Goal: Transaction & Acquisition: Purchase product/service

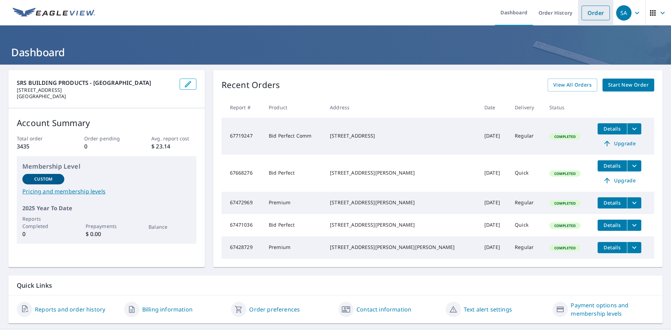
click at [589, 12] on link "Order" at bounding box center [595, 13] width 28 height 15
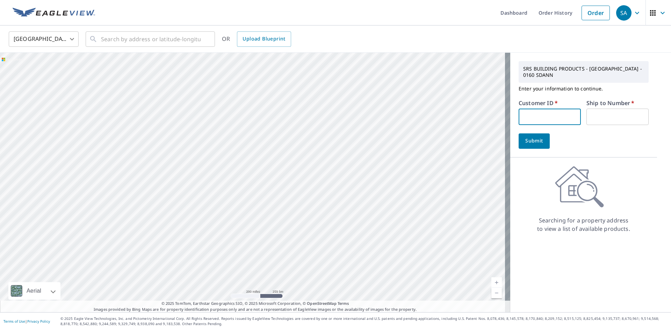
click at [522, 121] on input "text" at bounding box center [549, 117] width 62 height 16
type input "S065153"
click at [606, 115] on input "text" at bounding box center [617, 117] width 62 height 16
type input "1"
click at [535, 147] on button "Submit" at bounding box center [533, 140] width 31 height 15
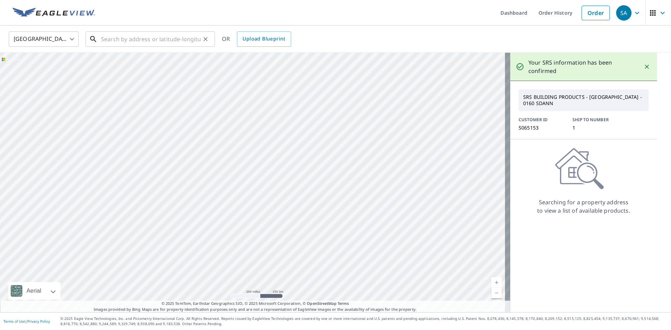
click at [126, 43] on input "text" at bounding box center [151, 39] width 100 height 20
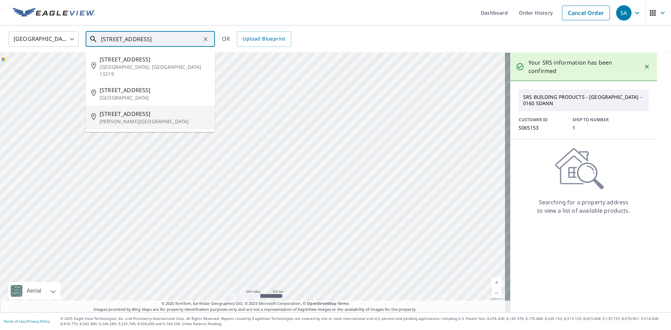
click at [146, 110] on span "[STREET_ADDRESS]" at bounding box center [155, 114] width 110 height 8
type input "[STREET_ADDRESS][PERSON_NAME]"
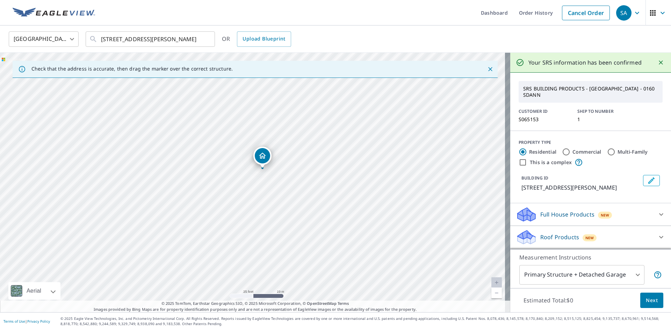
click at [254, 242] on div "[STREET_ADDRESS][PERSON_NAME]" at bounding box center [255, 183] width 510 height 260
drag, startPoint x: 299, startPoint y: 239, endPoint x: 321, endPoint y: 204, distance: 42.1
click at [321, 204] on div "[STREET_ADDRESS][PERSON_NAME]" at bounding box center [255, 183] width 510 height 260
click at [562, 148] on input "Commercial" at bounding box center [566, 152] width 8 height 8
radio input "true"
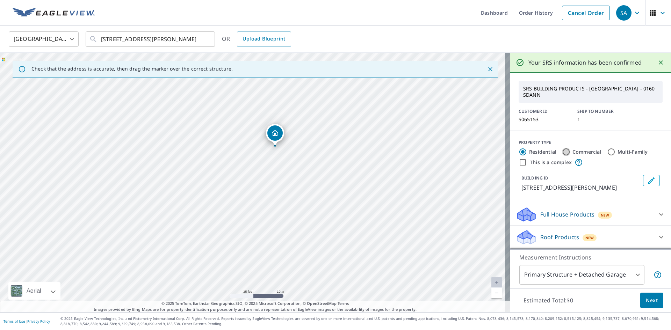
type input "4"
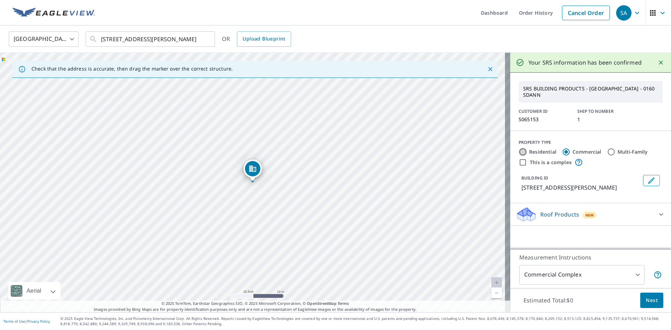
click at [520, 148] on input "Residential" at bounding box center [522, 152] width 8 height 8
radio input "true"
type input "1"
click at [249, 247] on div "[STREET_ADDRESS][PERSON_NAME]" at bounding box center [255, 183] width 510 height 260
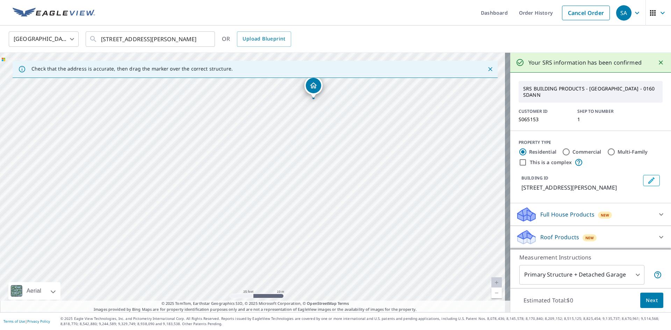
drag, startPoint x: 317, startPoint y: 253, endPoint x: 378, endPoint y: 169, distance: 103.0
click at [378, 169] on div "[STREET_ADDRESS][PERSON_NAME]" at bounding box center [255, 183] width 510 height 260
drag, startPoint x: 264, startPoint y: 180, endPoint x: 287, endPoint y: 193, distance: 26.7
click at [287, 193] on div "[STREET_ADDRESS][PERSON_NAME]" at bounding box center [255, 183] width 510 height 260
drag, startPoint x: 345, startPoint y: 236, endPoint x: 350, endPoint y: 216, distance: 21.0
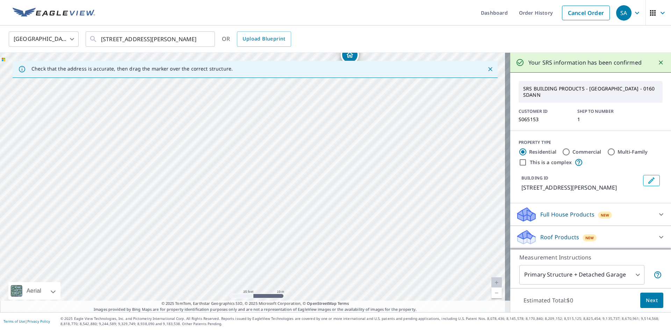
click at [350, 216] on div "[STREET_ADDRESS][PERSON_NAME]" at bounding box center [255, 183] width 510 height 260
click at [521, 158] on div "This is a complex" at bounding box center [590, 162] width 144 height 8
click at [518, 158] on input "This is a complex" at bounding box center [522, 162] width 8 height 8
checkbox input "true"
radio input "false"
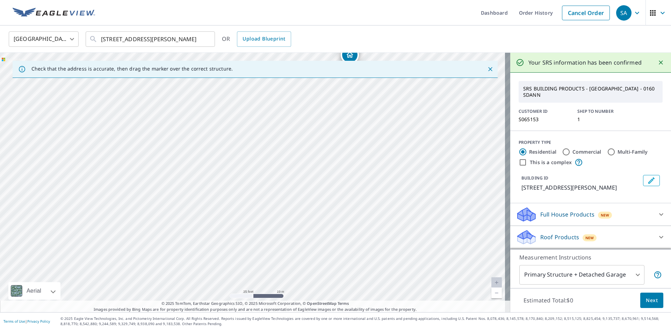
radio input "true"
type input "4"
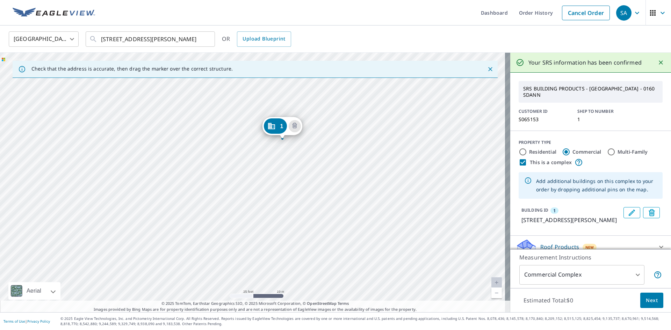
drag, startPoint x: 273, startPoint y: 192, endPoint x: 303, endPoint y: 148, distance: 52.7
click at [303, 148] on div "1 [STREET_ADDRESS][PERSON_NAME]" at bounding box center [255, 183] width 510 height 260
drag, startPoint x: 269, startPoint y: 207, endPoint x: 266, endPoint y: 197, distance: 10.2
click at [269, 207] on div "1 [STREET_ADDRESS][PERSON_NAME]" at bounding box center [255, 183] width 510 height 260
drag, startPoint x: 273, startPoint y: 124, endPoint x: 270, endPoint y: 201, distance: 77.6
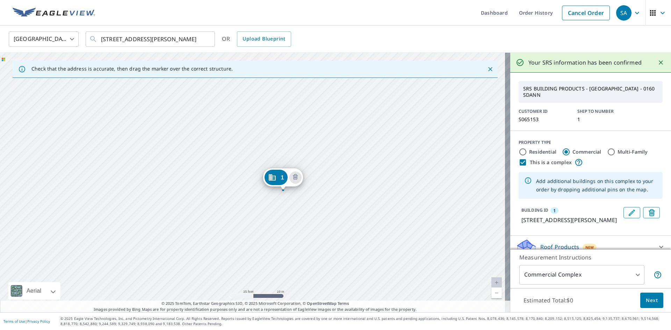
drag, startPoint x: 276, startPoint y: 228, endPoint x: 306, endPoint y: 239, distance: 31.9
click at [306, 239] on div "1 [STREET_ADDRESS][PERSON_NAME]" at bounding box center [255, 183] width 510 height 260
click at [272, 182] on icon "Dropped pin, building 1, Commercial property, 117 Ferndale Rd Glen Burnie, MD 2…" at bounding box center [271, 179] width 7 height 6
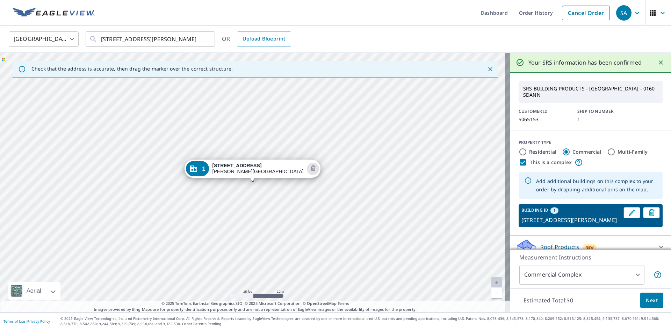
click at [209, 168] on div "1" at bounding box center [197, 168] width 23 height 15
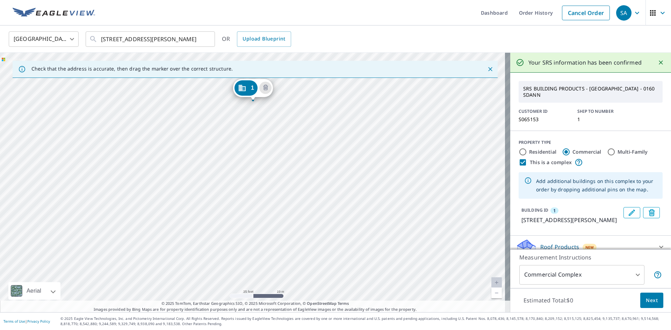
drag, startPoint x: 248, startPoint y: 171, endPoint x: 249, endPoint y: 90, distance: 81.0
drag, startPoint x: 356, startPoint y: 204, endPoint x: 362, endPoint y: 189, distance: 15.7
click at [362, 189] on div "1 [STREET_ADDRESS][PERSON_NAME]" at bounding box center [255, 183] width 510 height 260
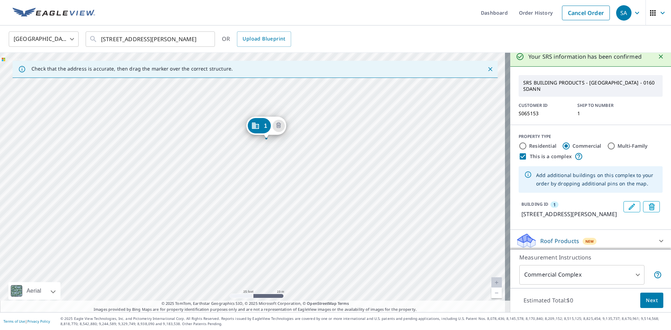
scroll to position [11, 0]
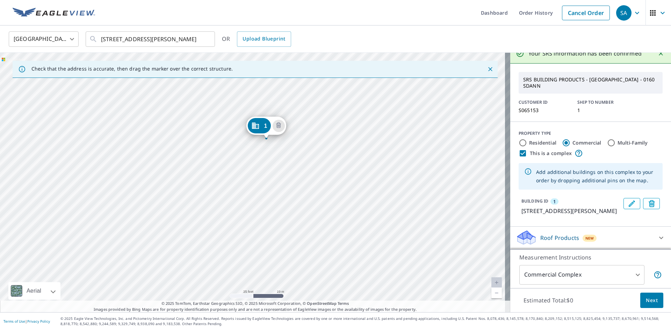
click at [623, 198] on button "Edit building 1" at bounding box center [631, 203] width 17 height 11
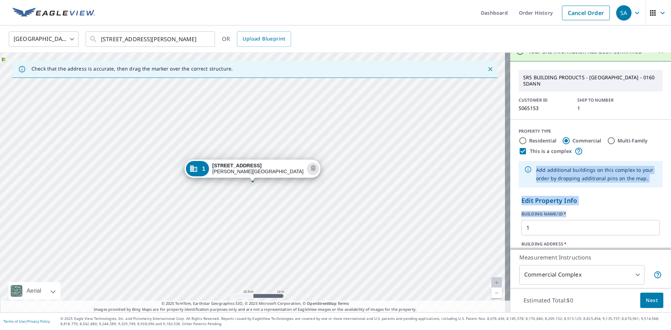
drag, startPoint x: 605, startPoint y: 202, endPoint x: 608, endPoint y: 140, distance: 62.2
click at [608, 140] on div "PROPERTY TYPE Residential Commercial Multi-Family This is a complex Add additio…" at bounding box center [590, 225] width 161 height 210
click at [613, 196] on p "Edit Property Info" at bounding box center [590, 200] width 138 height 9
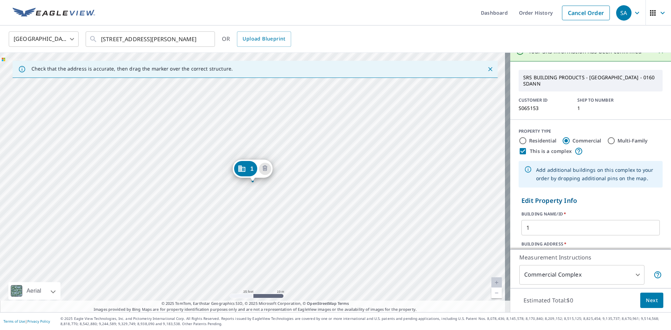
scroll to position [108, 0]
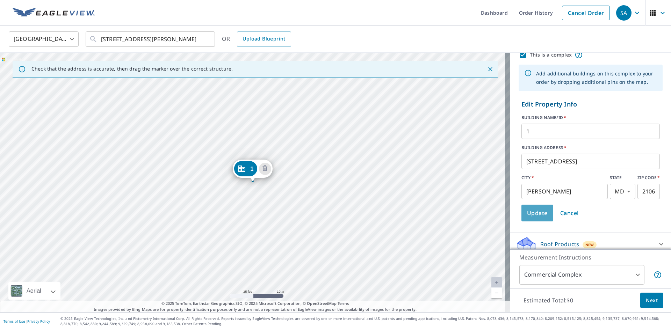
click at [532, 208] on span "Update" at bounding box center [537, 213] width 21 height 10
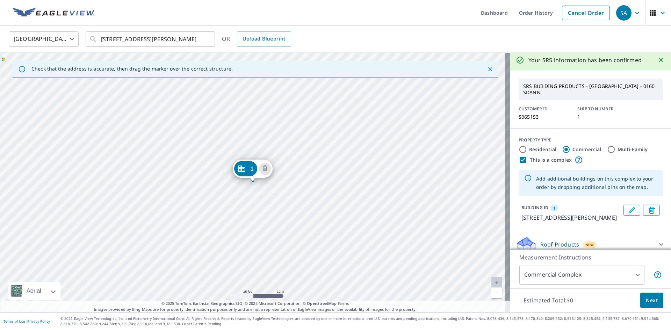
scroll to position [0, 0]
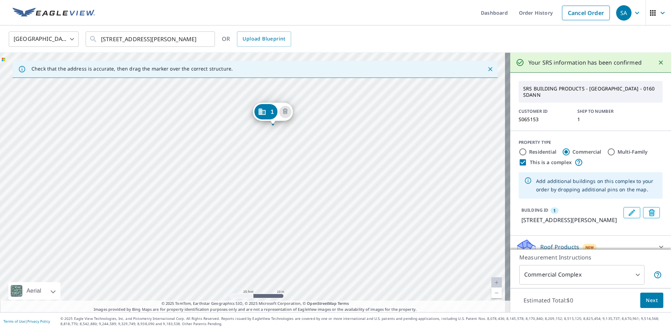
drag, startPoint x: 283, startPoint y: 242, endPoint x: 303, endPoint y: 185, distance: 60.4
click at [303, 185] on div "1 [STREET_ADDRESS][PERSON_NAME]" at bounding box center [255, 183] width 510 height 260
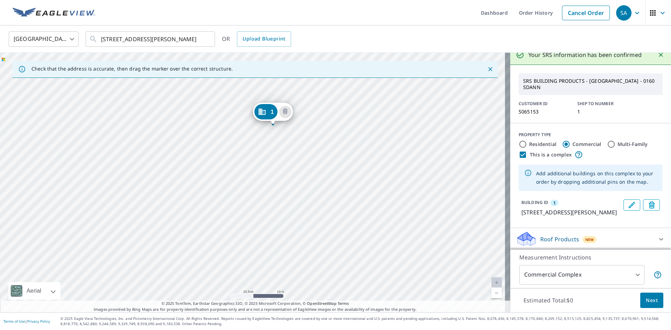
scroll to position [11, 0]
click at [265, 198] on div "1 [STREET_ADDRESS][PERSON_NAME]" at bounding box center [255, 183] width 510 height 260
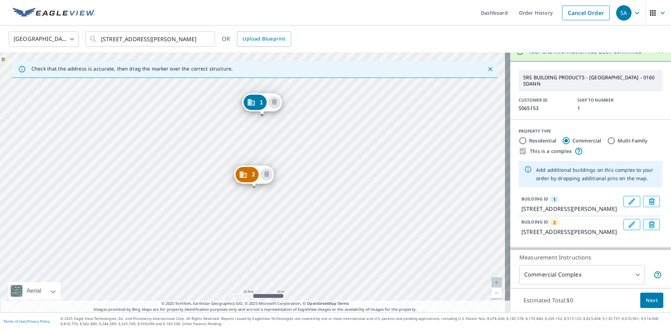
drag, startPoint x: 312, startPoint y: 257, endPoint x: 322, endPoint y: 189, distance: 68.5
click at [322, 189] on div "2 [STREET_ADDRESS][PERSON_NAME] 1 [STREET_ADDRESS]" at bounding box center [255, 183] width 510 height 260
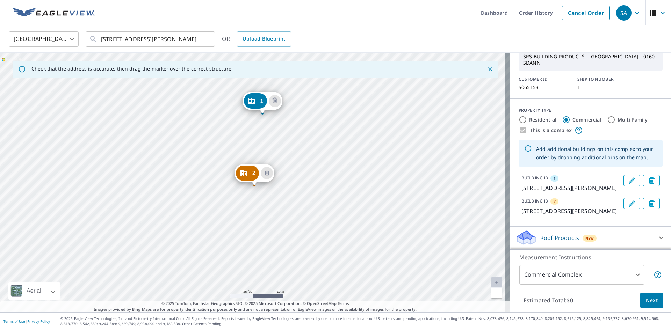
scroll to position [8, 0]
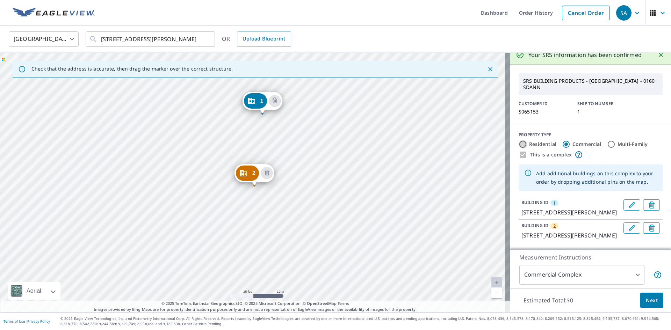
click at [520, 140] on input "Residential" at bounding box center [522, 144] width 8 height 8
radio input "true"
type input "1"
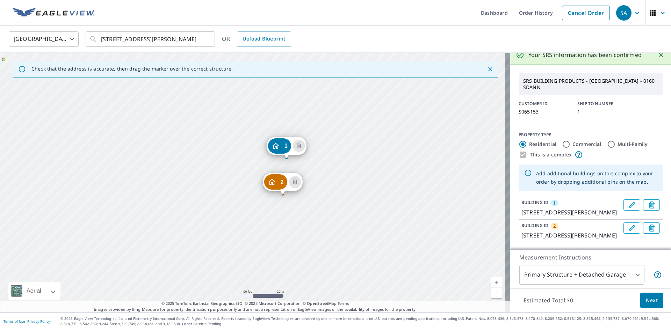
drag, startPoint x: 313, startPoint y: 228, endPoint x: 323, endPoint y: 191, distance: 39.0
click at [323, 191] on div "2 [STREET_ADDRESS][PERSON_NAME] 1 [STREET_ADDRESS]" at bounding box center [255, 183] width 510 height 260
drag, startPoint x: 335, startPoint y: 226, endPoint x: 339, endPoint y: 214, distance: 12.5
click at [339, 214] on div "2 [STREET_ADDRESS][PERSON_NAME] 1 [STREET_ADDRESS]" at bounding box center [255, 183] width 510 height 260
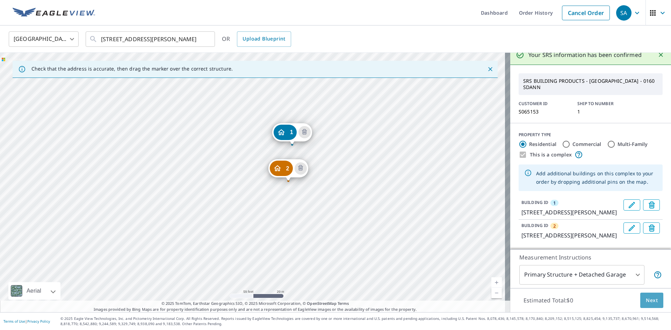
click at [651, 300] on span "Next" at bounding box center [651, 300] width 12 height 9
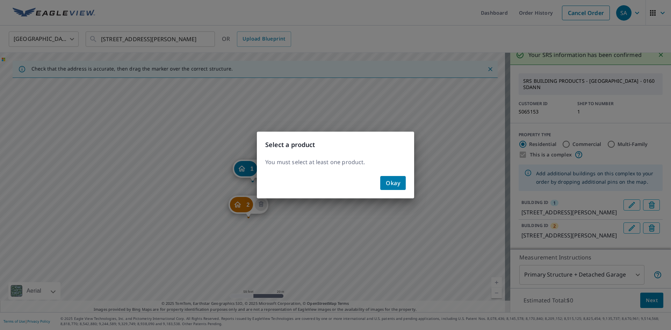
click at [400, 182] on span "Okay" at bounding box center [393, 183] width 14 height 10
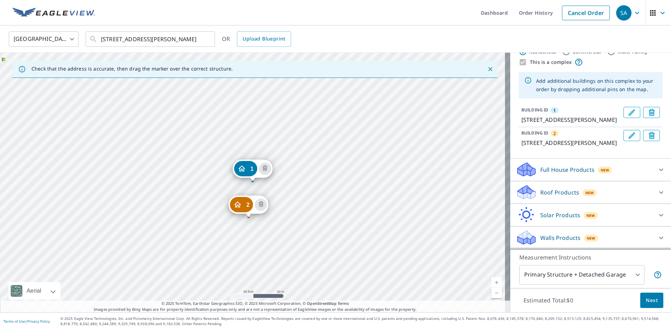
scroll to position [111, 0]
click at [652, 191] on div at bounding box center [660, 192] width 17 height 17
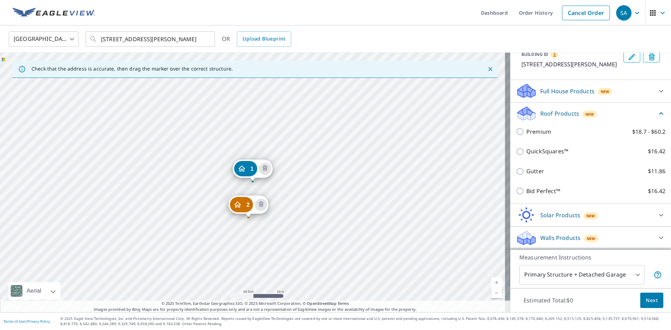
scroll to position [181, 0]
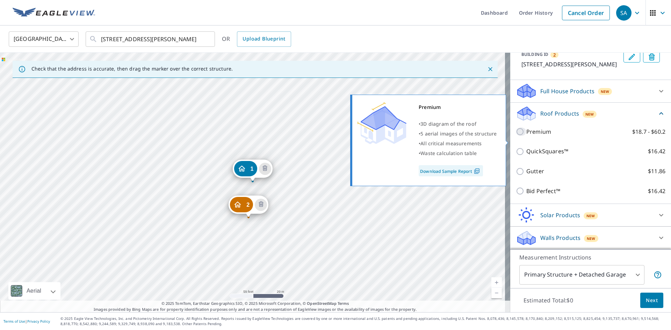
click at [516, 136] on input "Premium $18.7 - $60.2" at bounding box center [521, 131] width 10 height 8
checkbox input "true"
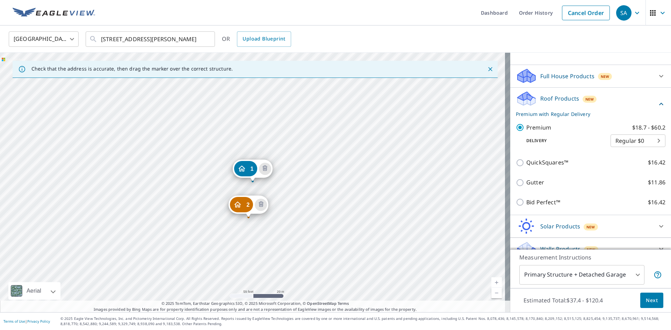
scroll to position [215, 0]
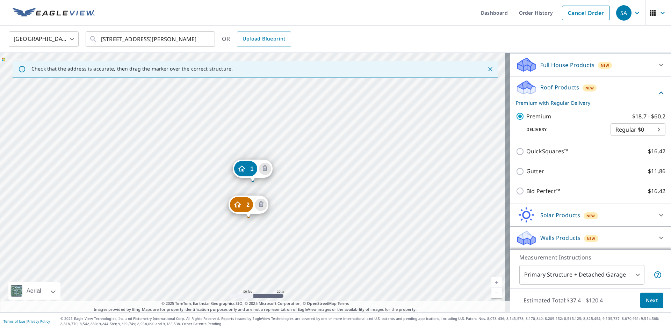
click at [645, 303] on span "Next" at bounding box center [651, 300] width 12 height 9
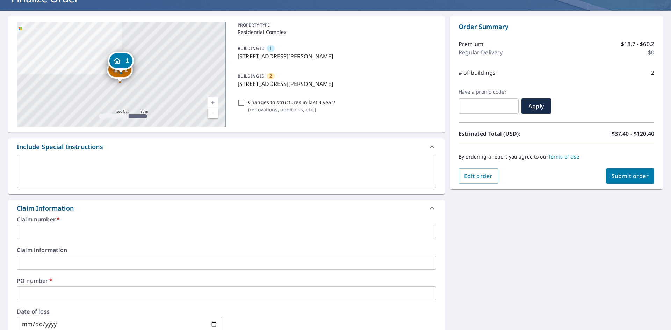
scroll to position [140, 0]
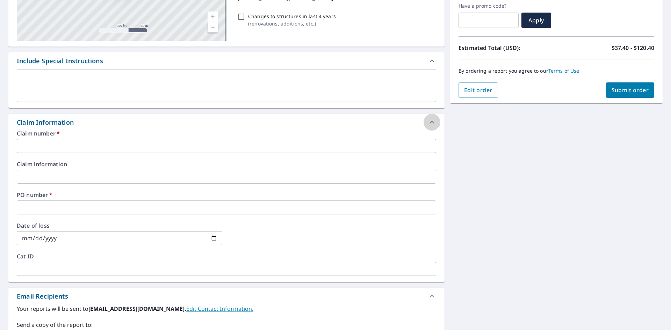
click at [427, 123] on icon at bounding box center [431, 122] width 8 height 8
checkbox input "true"
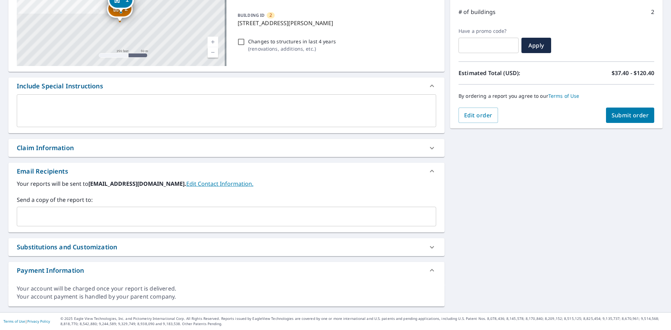
scroll to position [115, 0]
click at [273, 231] on div "Your reports will be sent to [EMAIL_ADDRESS][DOMAIN_NAME]. Edit Contact Informa…" at bounding box center [226, 206] width 436 height 53
click at [278, 224] on div "​" at bounding box center [226, 217] width 419 height 20
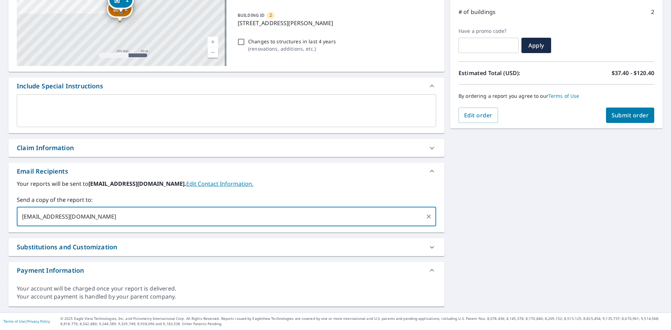
type input "[EMAIL_ADDRESS][DOMAIN_NAME]"
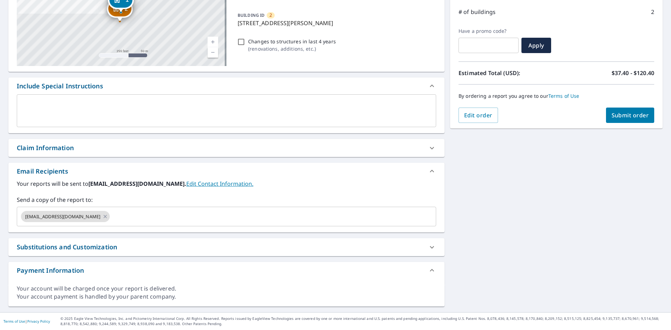
click at [453, 219] on div "2 [STREET_ADDRESS] 1 [STREET_ADDRESS][GEOGRAPHIC_DATA] A standard road map Aeri…" at bounding box center [335, 131] width 671 height 362
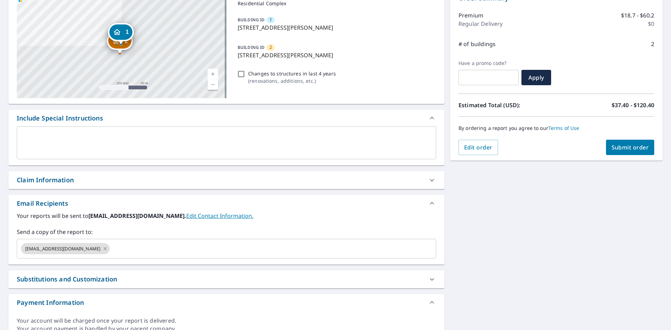
scroll to position [45, 0]
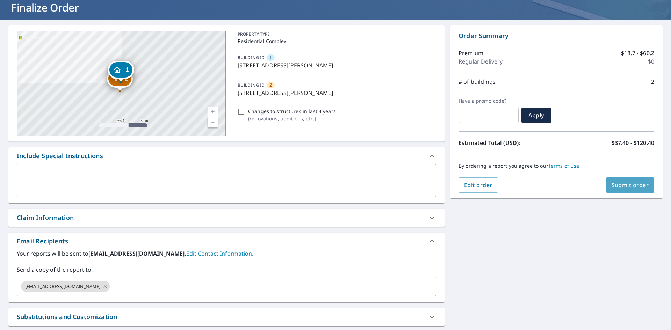
click at [614, 184] on span "Submit order" at bounding box center [629, 185] width 37 height 8
checkbox input "true"
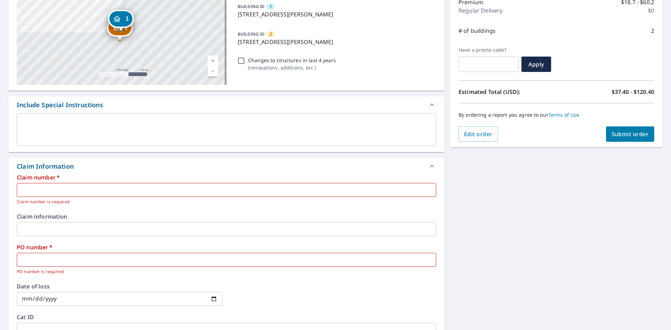
scroll to position [149, 0]
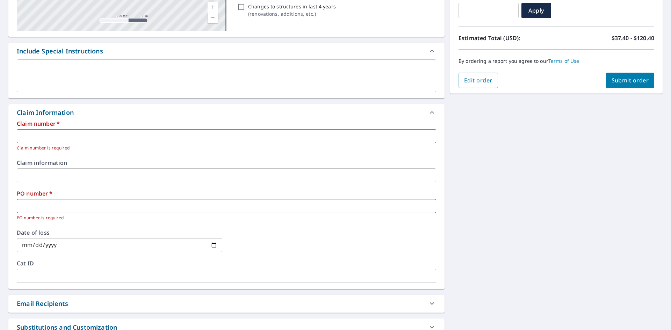
click at [162, 209] on input "text" at bounding box center [226, 206] width 419 height 14
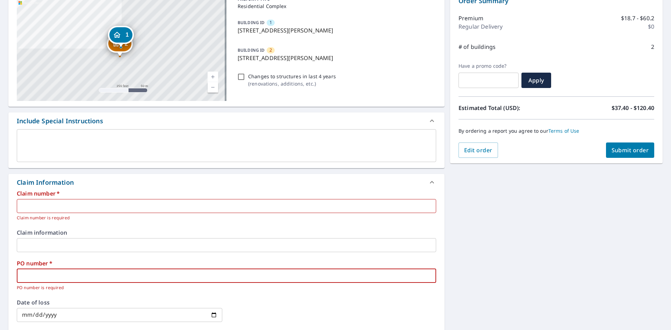
click at [197, 207] on input "text" at bounding box center [226, 206] width 419 height 14
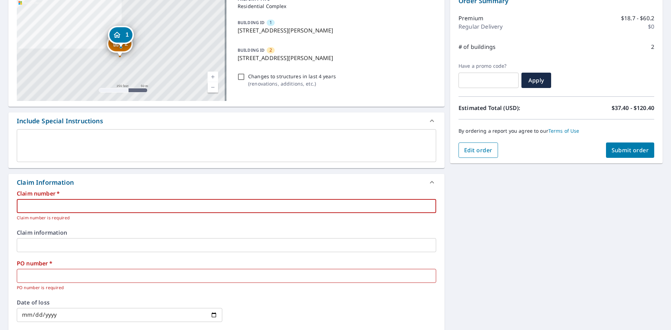
type input "1"
checkbox input "true"
type input "1"
click at [213, 276] on input "text" at bounding box center [226, 276] width 419 height 14
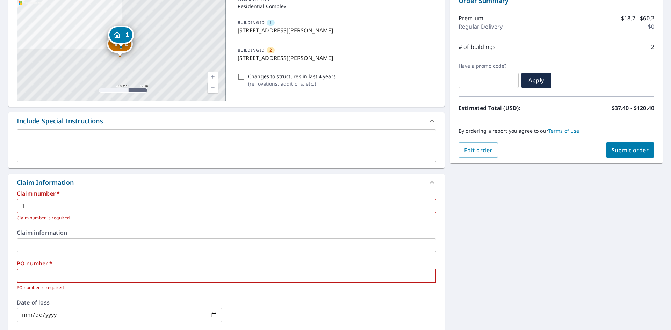
type input "1"
checkbox input "true"
type input "1"
click at [622, 145] on button "Submit order" at bounding box center [630, 149] width 49 height 15
checkbox input "true"
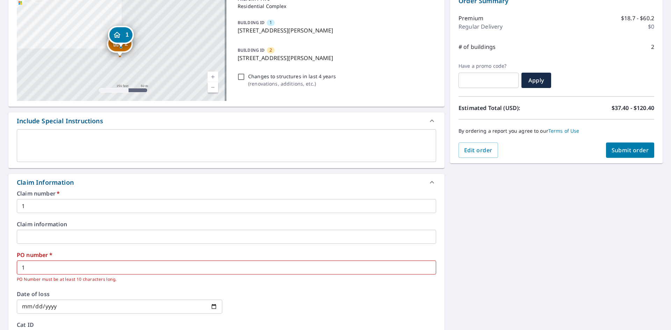
click at [205, 265] on input "1" at bounding box center [226, 268] width 419 height 14
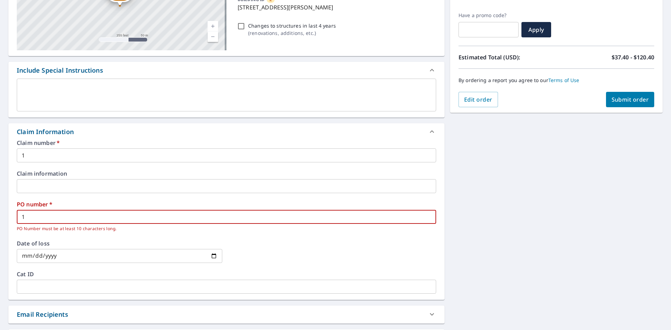
scroll to position [184, 0]
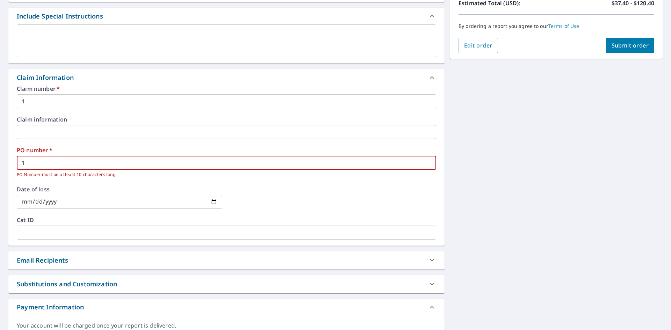
type input "12"
checkbox input "true"
type input "123"
checkbox input "true"
type input "1234"
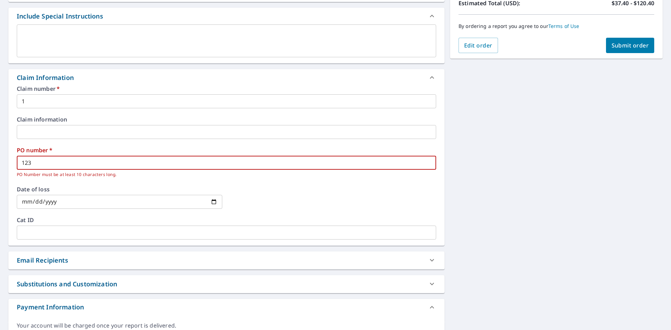
checkbox input "true"
type input "12345"
checkbox input "true"
type input "123456"
checkbox input "true"
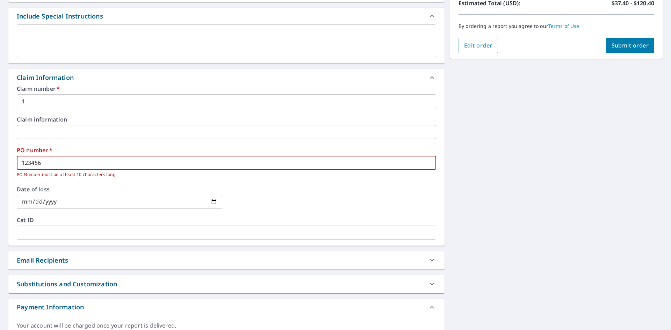
type input "1234567"
checkbox input "true"
type input "12345678"
checkbox input "true"
type input "123456789"
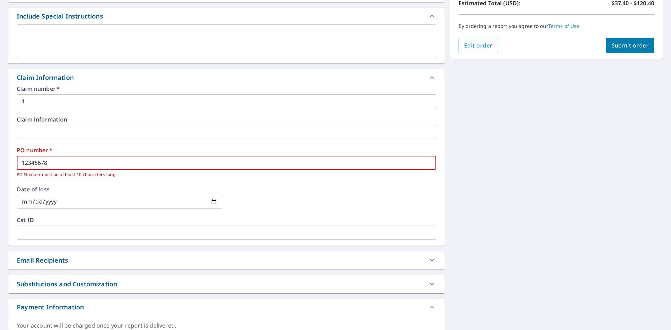
checkbox input "true"
type input "1234567890"
checkbox input "true"
type input "1234567890"
click at [616, 46] on span "Submit order" at bounding box center [629, 46] width 37 height 8
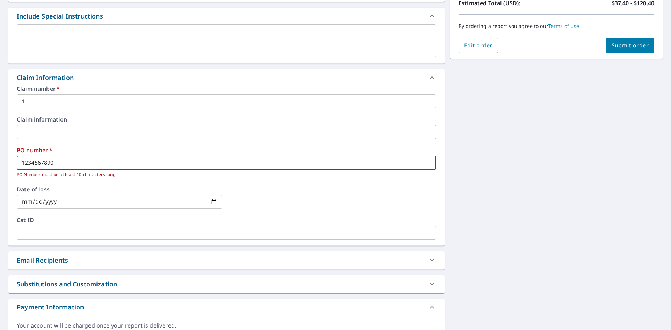
checkbox input "true"
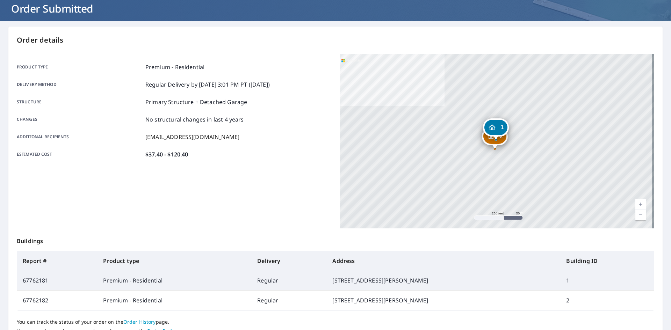
scroll to position [101, 0]
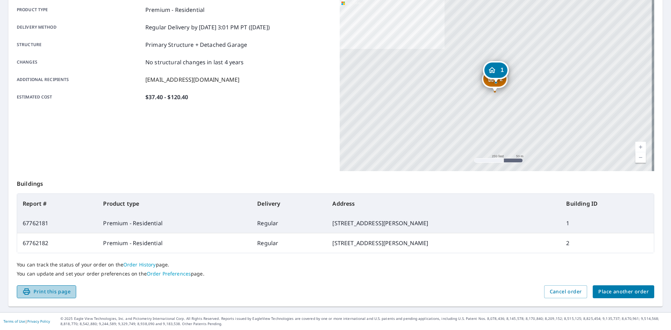
click at [56, 297] on button "Print this page" at bounding box center [46, 291] width 59 height 13
click at [614, 288] on span "Place another order" at bounding box center [623, 291] width 50 height 9
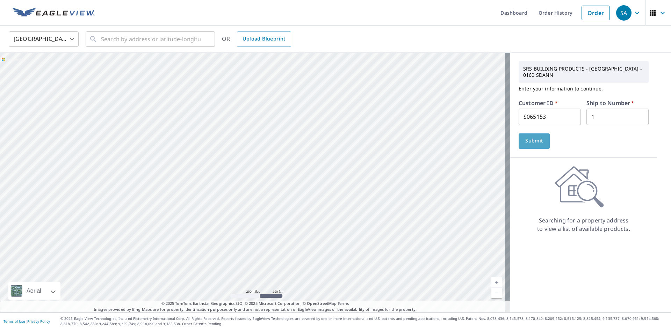
click at [532, 141] on span "Submit" at bounding box center [534, 141] width 20 height 9
click at [140, 44] on input "text" at bounding box center [151, 39] width 100 height 20
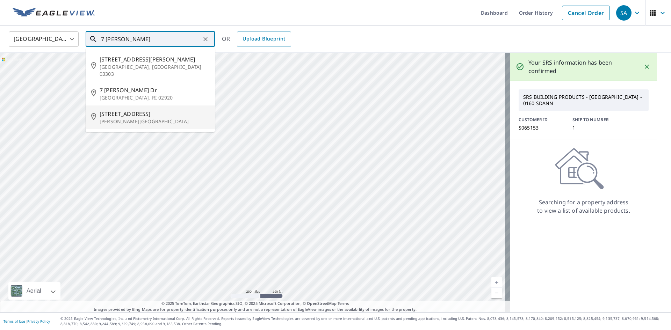
click at [178, 118] on p "[PERSON_NAME][GEOGRAPHIC_DATA]" at bounding box center [155, 121] width 110 height 7
type input "[STREET_ADDRESS][PERSON_NAME]"
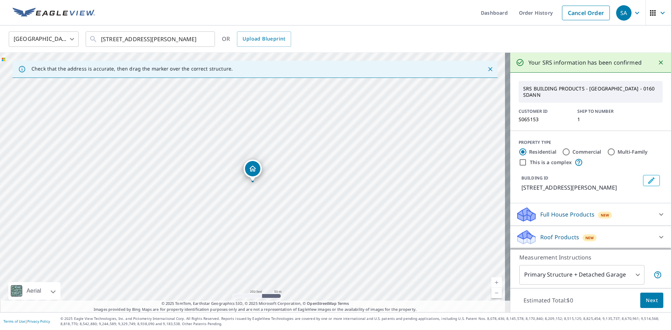
click at [645, 301] on span "Next" at bounding box center [651, 300] width 12 height 9
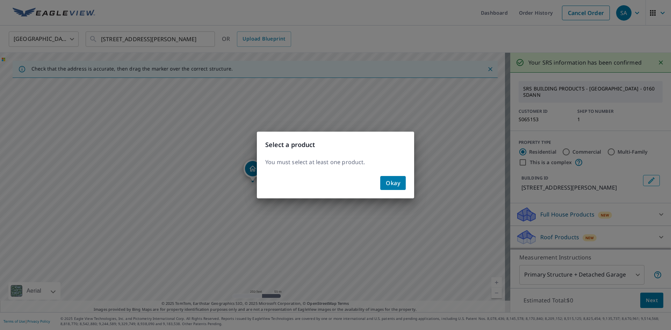
click at [392, 185] on span "Okay" at bounding box center [393, 183] width 14 height 10
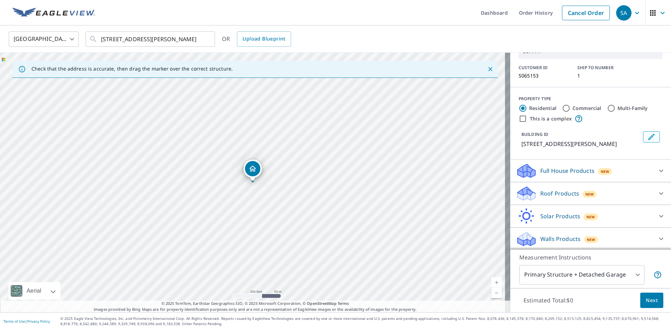
scroll to position [47, 0]
click at [652, 191] on div at bounding box center [660, 192] width 17 height 17
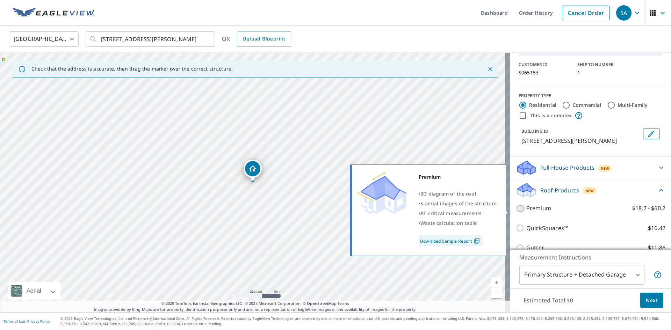
click at [516, 213] on input "Premium $18.7 - $60.2" at bounding box center [521, 208] width 10 height 8
checkbox input "true"
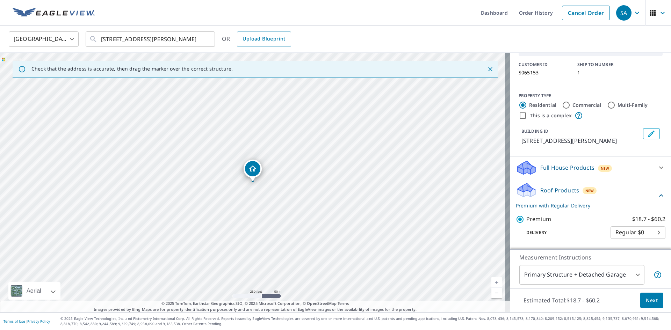
click at [651, 301] on span "Next" at bounding box center [651, 300] width 12 height 9
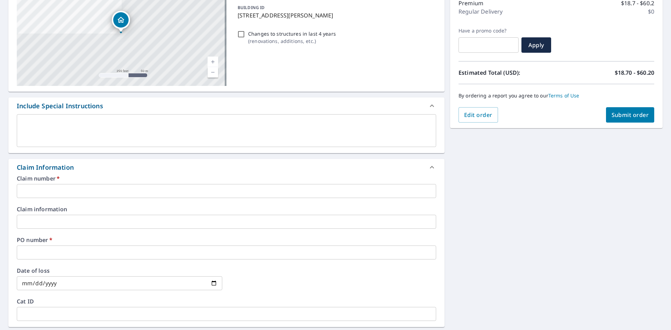
scroll to position [105, 0]
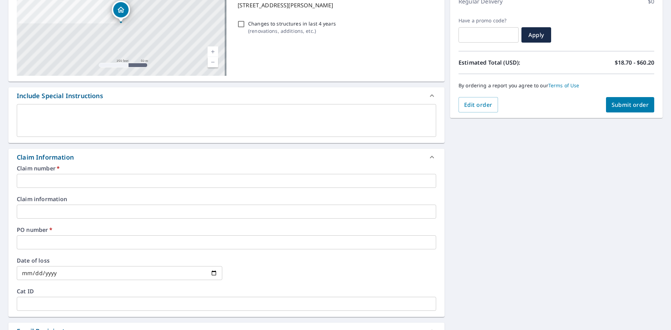
click at [256, 185] on input "text" at bounding box center [226, 181] width 419 height 14
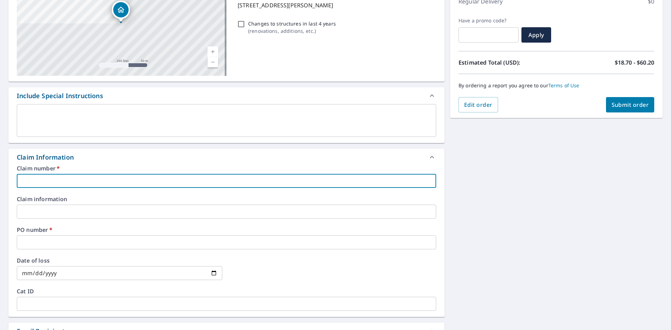
type input "1"
checkbox input "true"
type input "1"
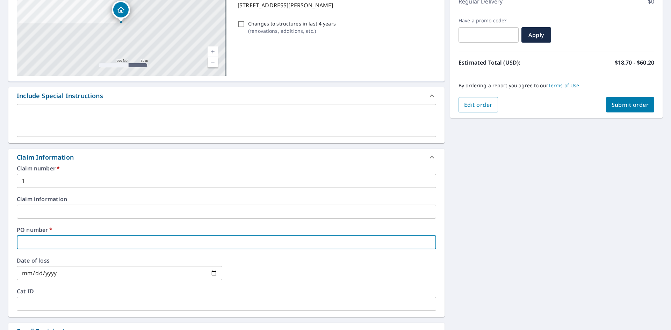
click at [344, 241] on input "text" at bounding box center [226, 242] width 419 height 14
type input "1"
checkbox input "true"
type input "12"
checkbox input "true"
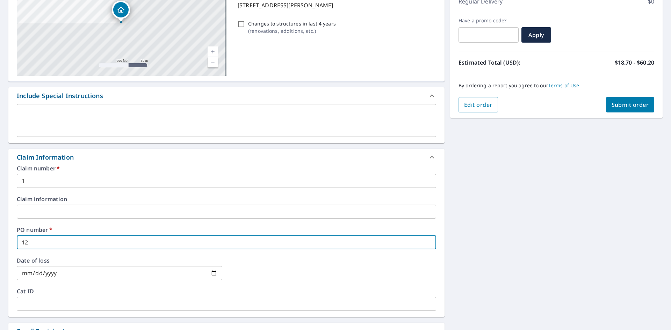
type input "123"
checkbox input "true"
type input "1234"
checkbox input "true"
type input "12345"
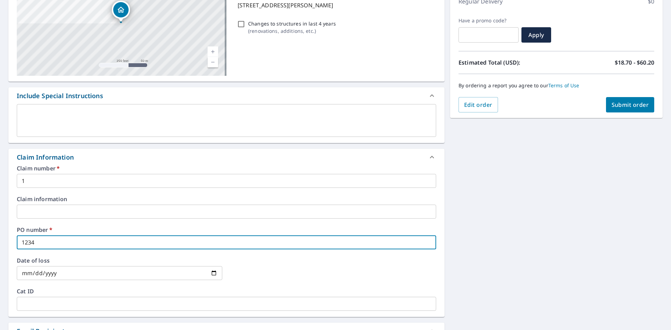
checkbox input "true"
type input "123456"
checkbox input "true"
type input "1234567"
checkbox input "true"
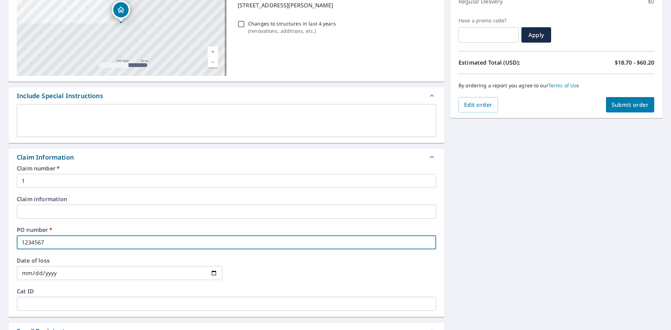
type input "12345678"
checkbox input "true"
type input "123456789"
checkbox input "true"
type input "1234567890"
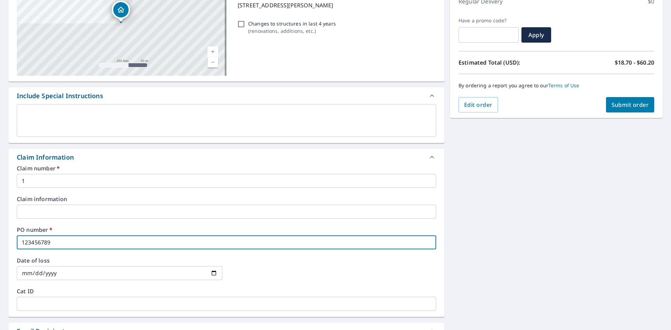
checkbox input "true"
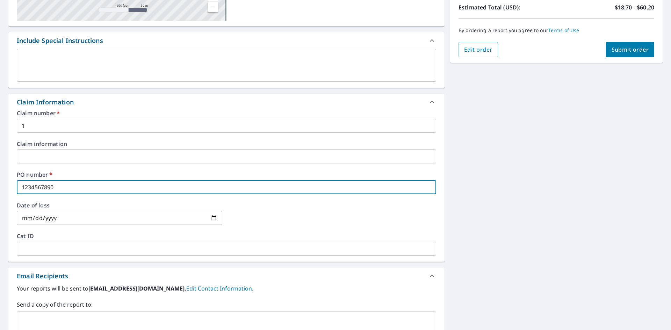
scroll to position [265, 0]
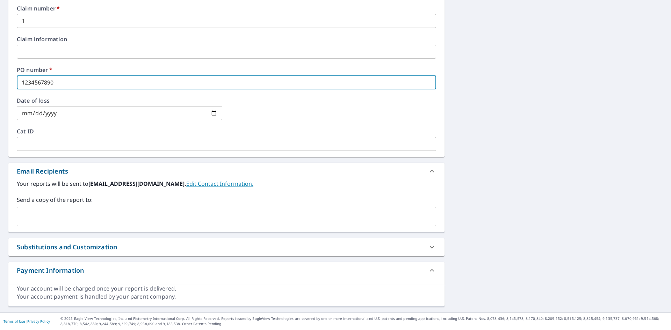
type input "1234567890"
click at [209, 214] on input "text" at bounding box center [221, 216] width 402 height 13
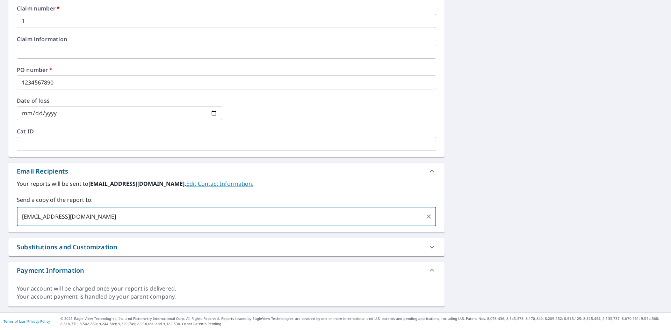
type input "[EMAIL_ADDRESS][DOMAIN_NAME]"
click at [355, 223] on div "[EMAIL_ADDRESS][DOMAIN_NAME] ​" at bounding box center [226, 217] width 419 height 20
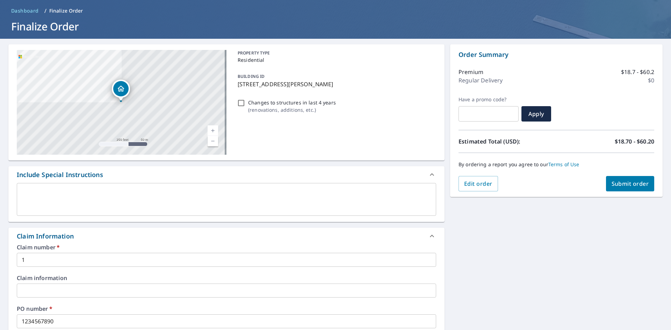
scroll to position [20, 0]
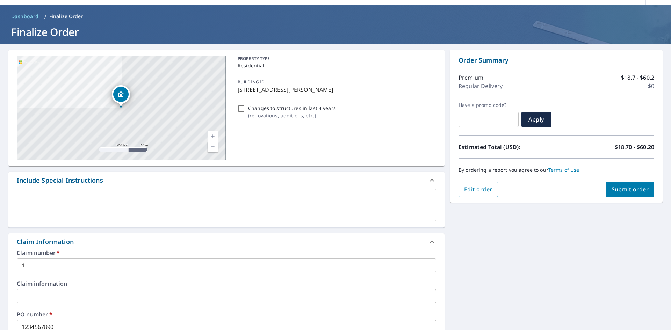
click at [620, 191] on span "Submit order" at bounding box center [629, 189] width 37 height 8
checkbox input "true"
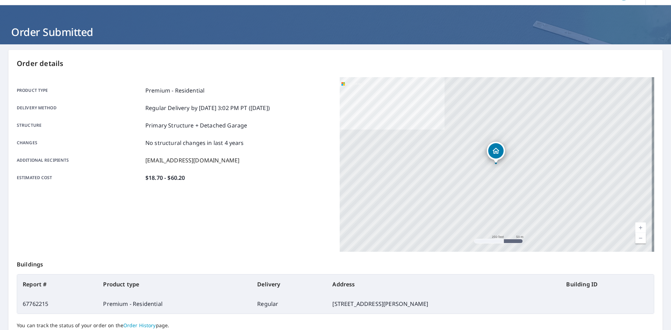
scroll to position [81, 0]
